Goal: Task Accomplishment & Management: Manage account settings

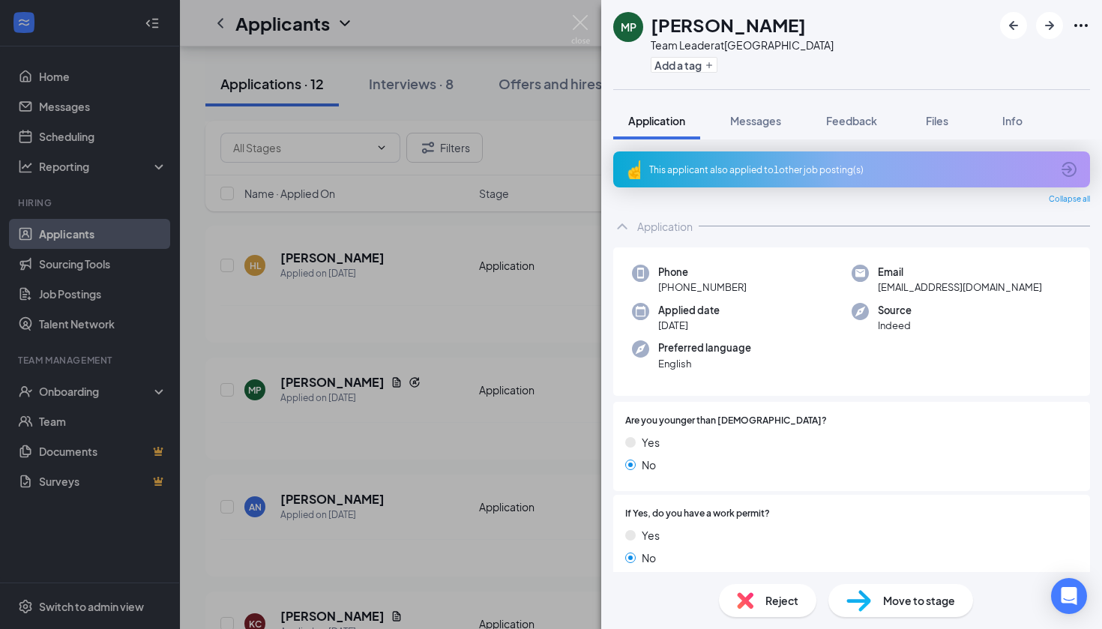
scroll to position [411, 0]
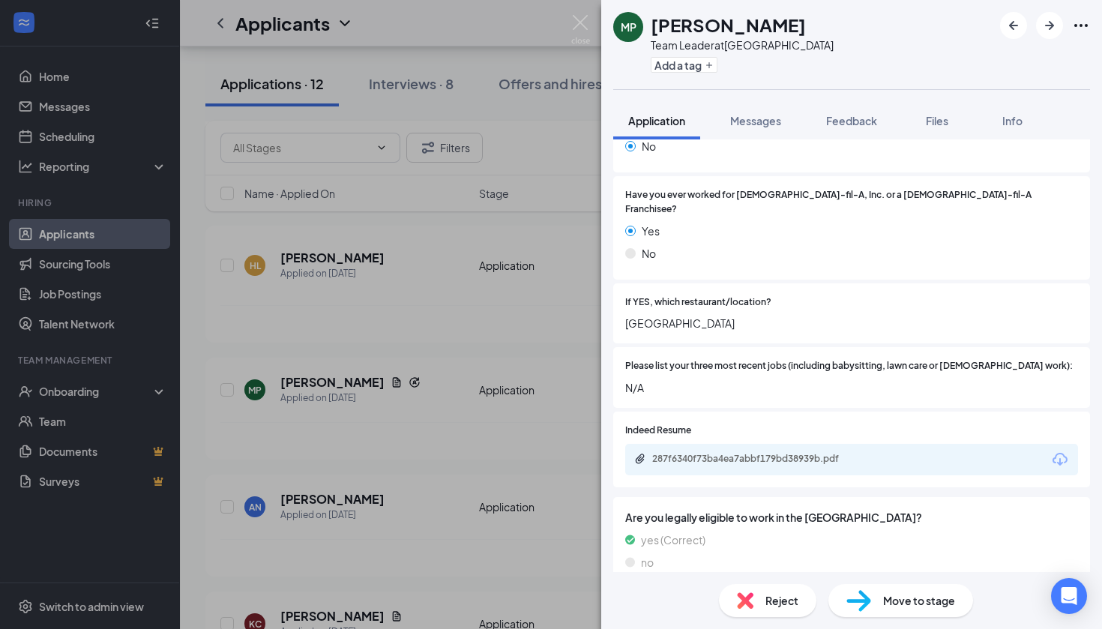
click at [558, 568] on div "MP [PERSON_NAME] Team Leader at [GEOGRAPHIC_DATA] Add a tag Application Message…" at bounding box center [551, 314] width 1102 height 629
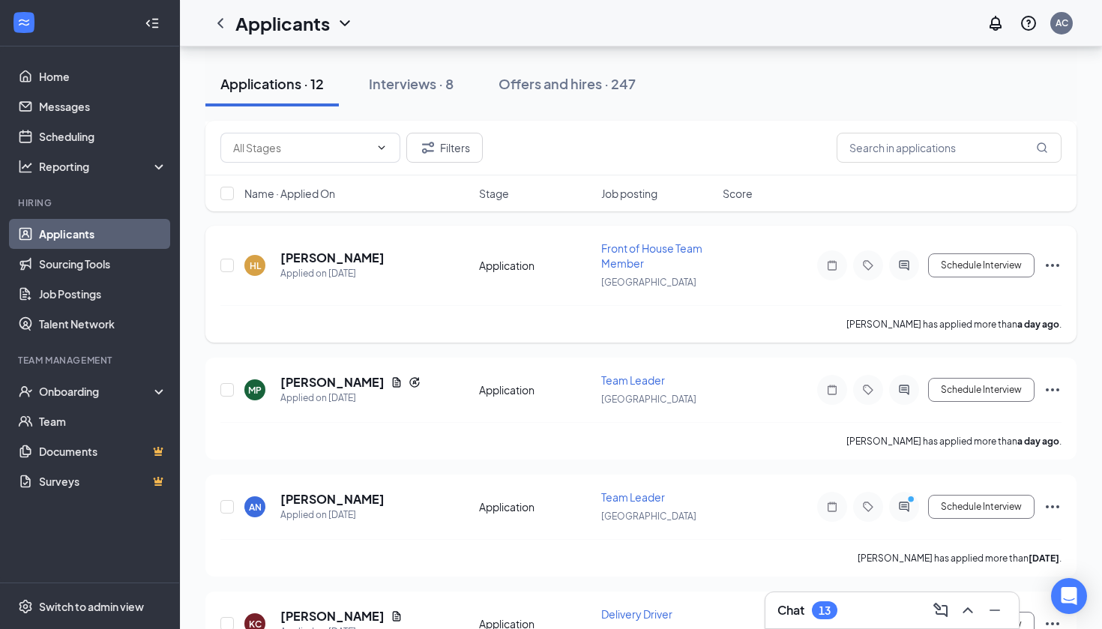
click at [630, 248] on span "Front of House Team Member" at bounding box center [651, 255] width 101 height 28
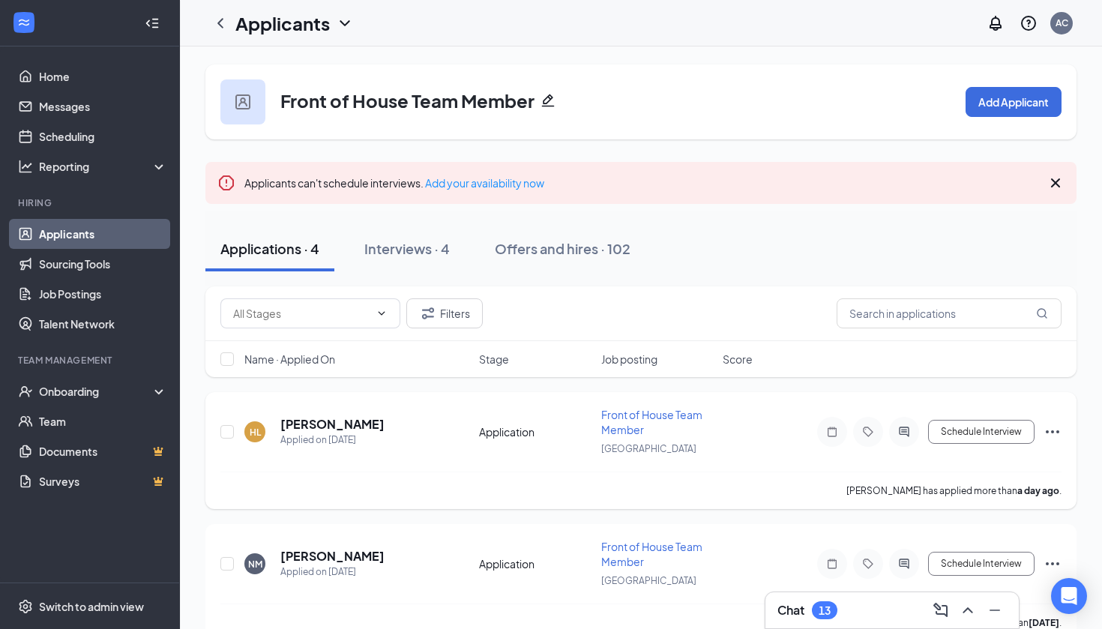
click at [644, 416] on span "Front of House Team Member" at bounding box center [651, 422] width 101 height 28
click at [308, 417] on h5 "[PERSON_NAME]" at bounding box center [332, 424] width 104 height 16
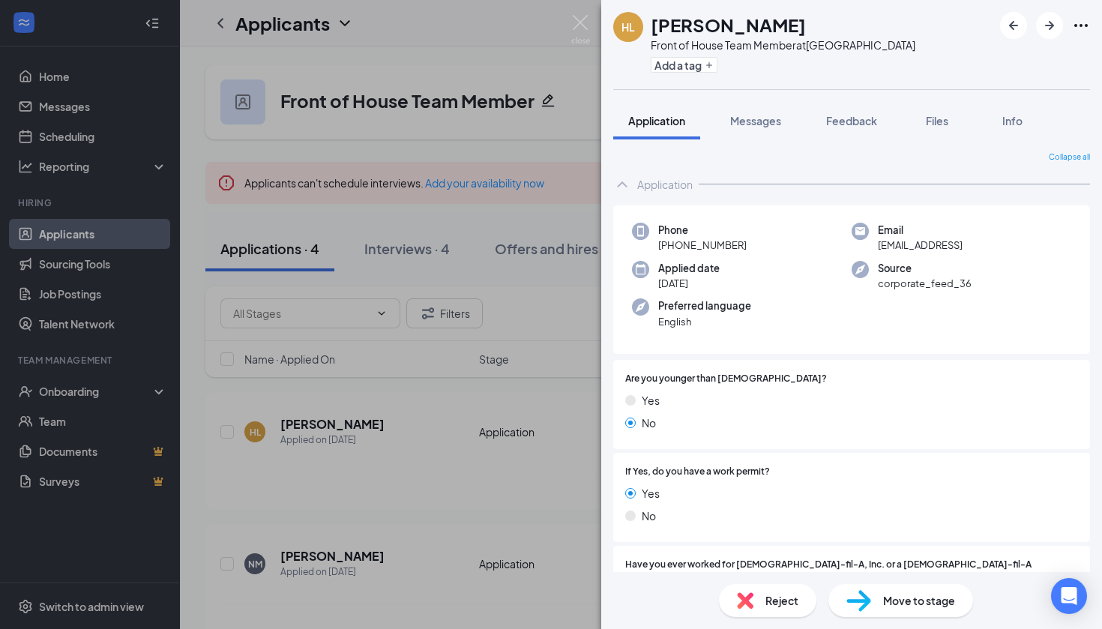
click at [386, 464] on div "[PERSON_NAME] Front of House Team Member at [GEOGRAPHIC_DATA] Add a tag Applica…" at bounding box center [551, 314] width 1102 height 629
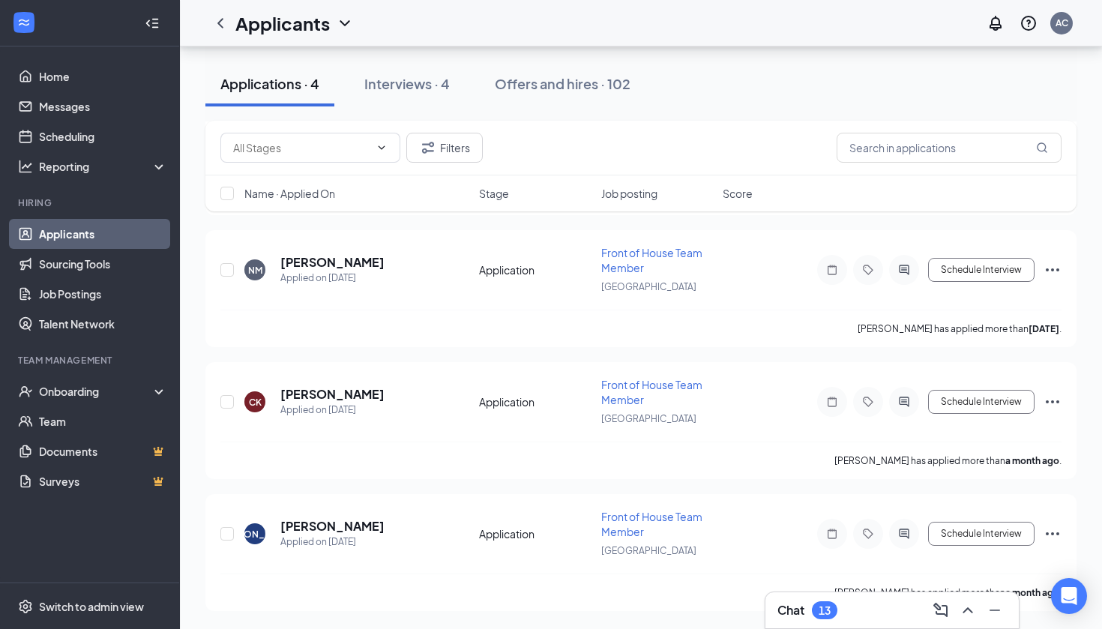
scroll to position [294, 0]
click at [624, 514] on span "Front of House Team Member" at bounding box center [651, 524] width 101 height 28
click at [616, 514] on span "Front of House Team Member" at bounding box center [651, 524] width 101 height 28
click at [323, 523] on h5 "[PERSON_NAME]" at bounding box center [332, 526] width 104 height 16
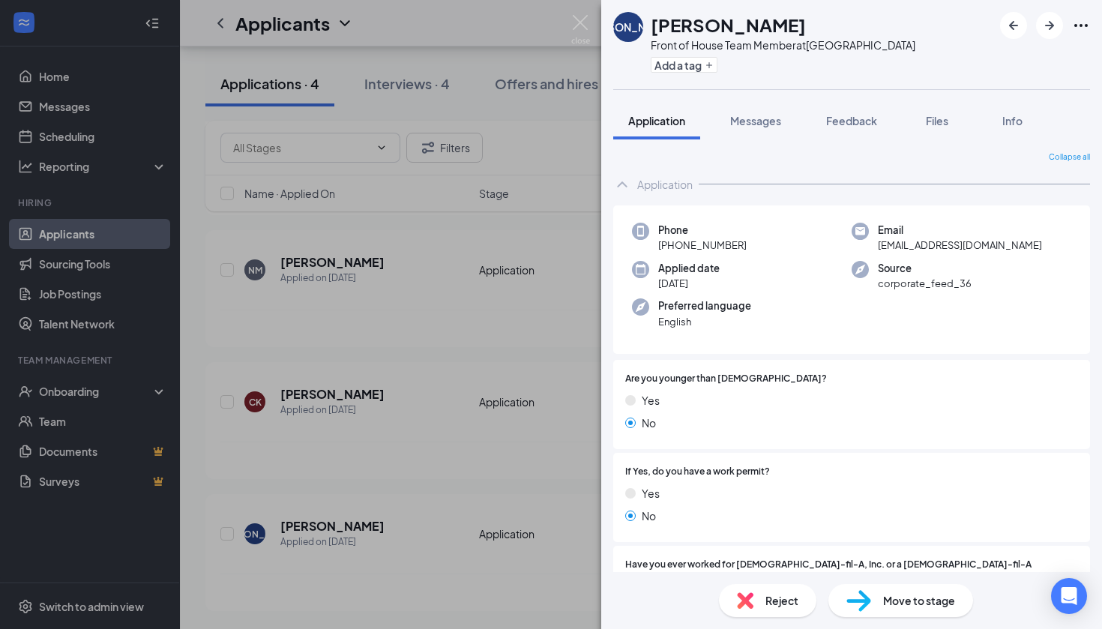
click at [512, 579] on div "JA [PERSON_NAME] Front of House Team Member at [GEOGRAPHIC_DATA] Add a tag Appl…" at bounding box center [551, 314] width 1102 height 629
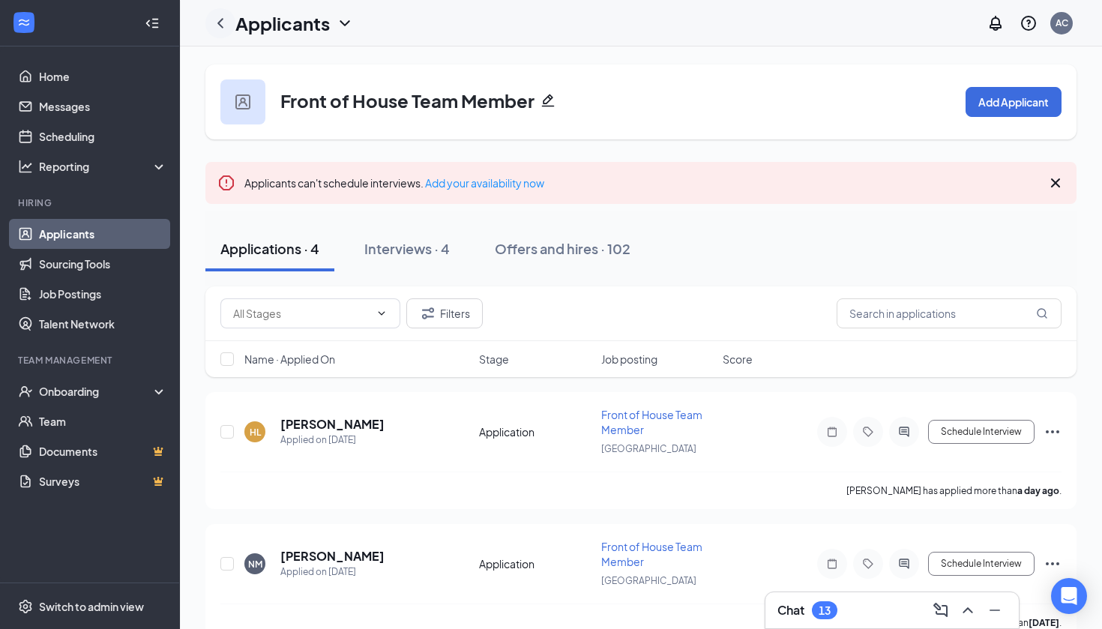
click at [220, 23] on icon "ChevronLeft" at bounding box center [220, 23] width 6 height 10
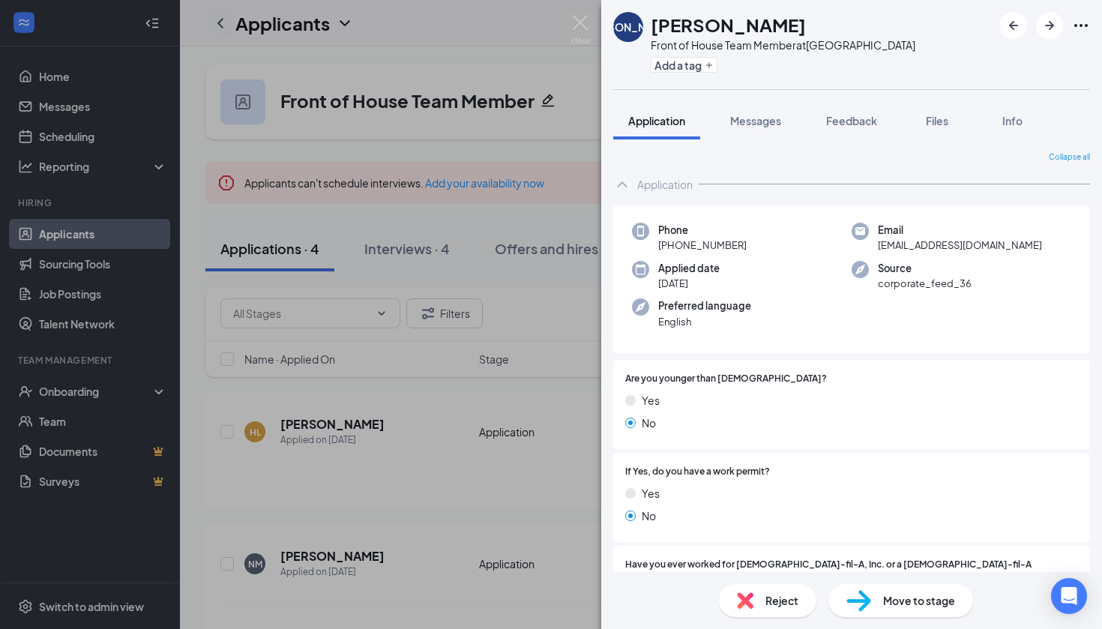
click at [220, 23] on div "JA [PERSON_NAME] Front of House Team Member at [GEOGRAPHIC_DATA] Add a tag Appl…" at bounding box center [551, 314] width 1102 height 629
